Goal: Task Accomplishment & Management: Use online tool/utility

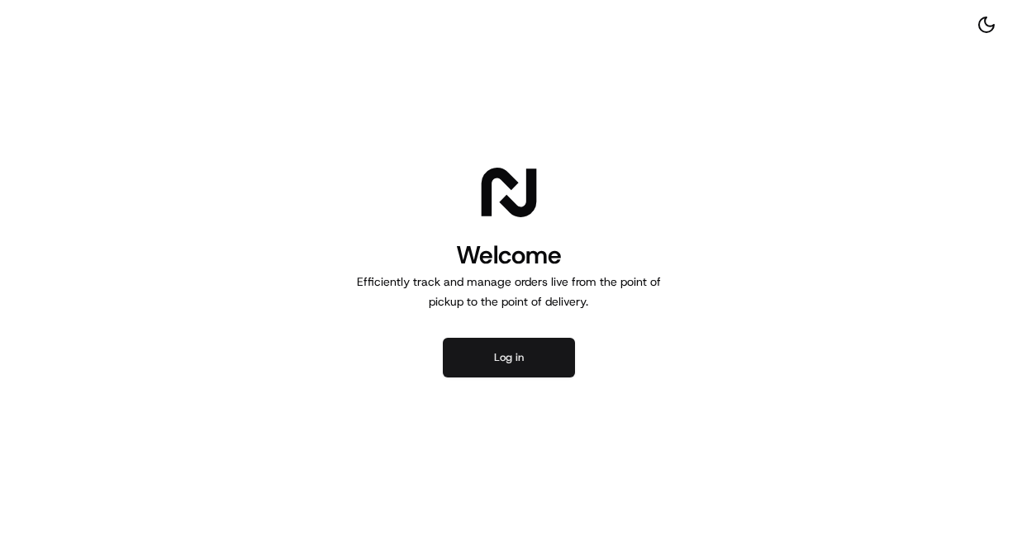
click at [530, 344] on button "Log in" at bounding box center [509, 358] width 132 height 40
